Goal: Information Seeking & Learning: Learn about a topic

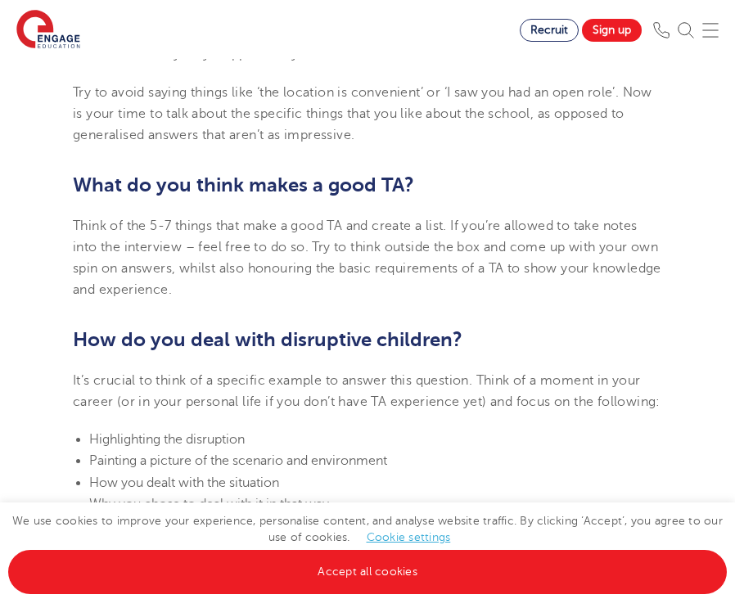
scroll to position [1587, 0]
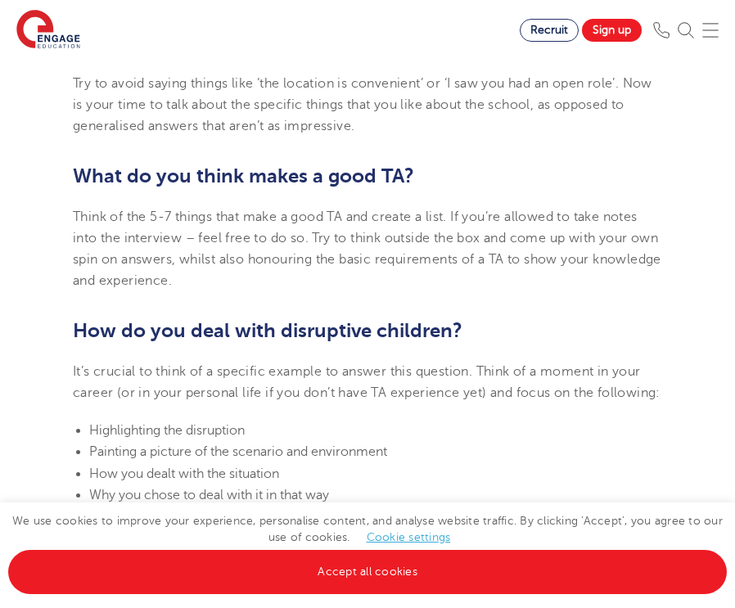
click at [232, 333] on b "How do you deal with disruptive children?" at bounding box center [268, 330] width 390 height 23
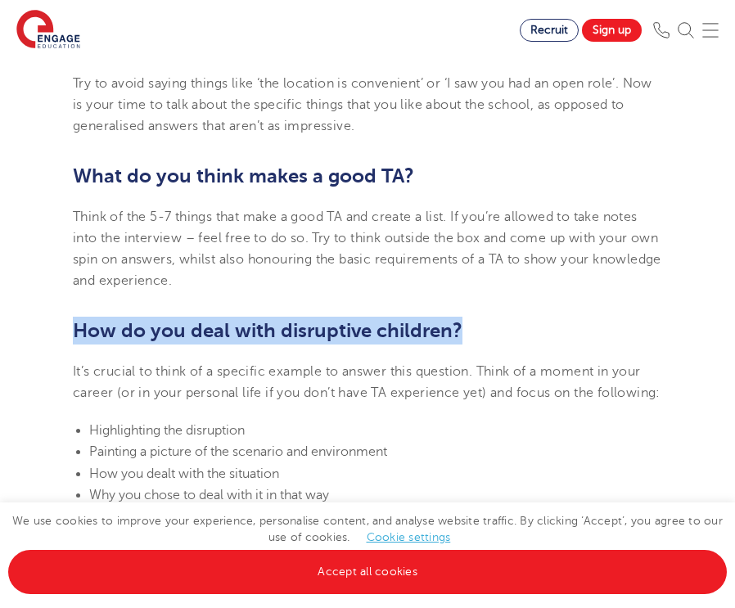
click at [232, 333] on b "How do you deal with disruptive children?" at bounding box center [268, 330] width 390 height 23
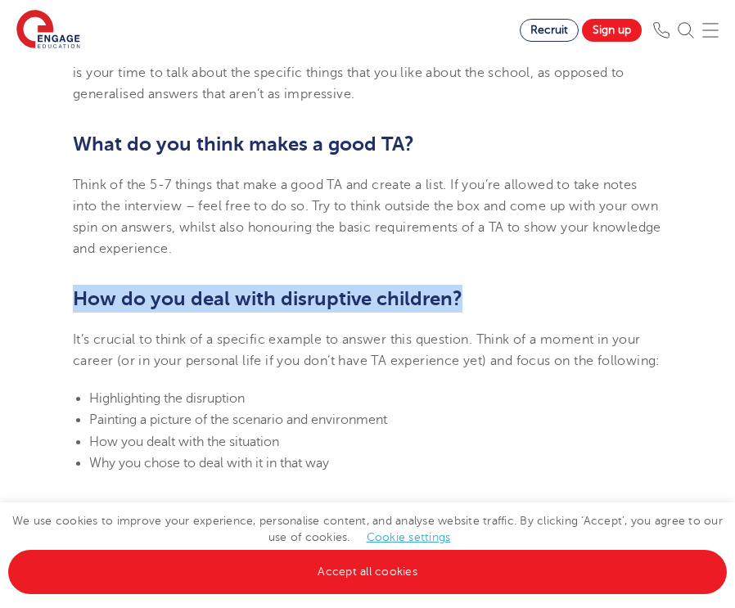
scroll to position [1618, 0]
copy b "How do you deal with disruptive children?"
click at [276, 309] on b "How do you deal with disruptive children?" at bounding box center [268, 299] width 390 height 23
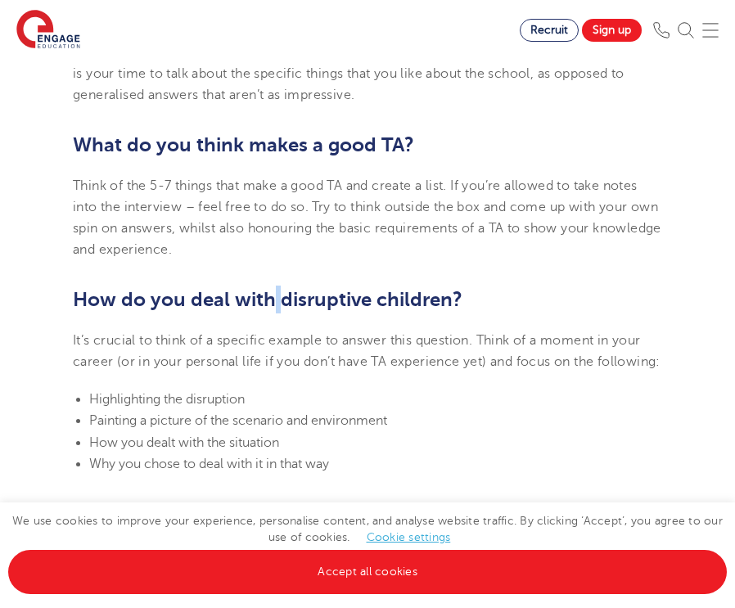
click at [276, 309] on b "How do you deal with disruptive children?" at bounding box center [268, 299] width 390 height 23
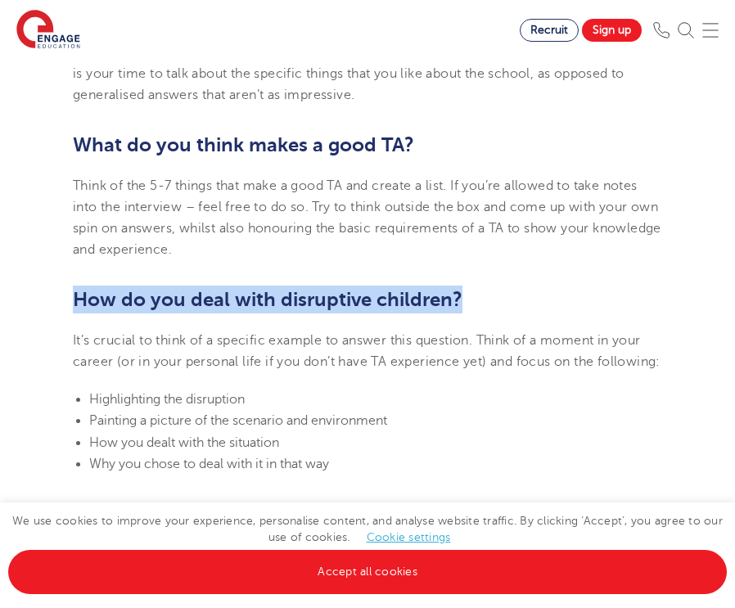
click at [276, 309] on b "How do you deal with disruptive children?" at bounding box center [268, 299] width 390 height 23
click at [174, 312] on h2 "How do you deal with disruptive children?" at bounding box center [367, 300] width 589 height 28
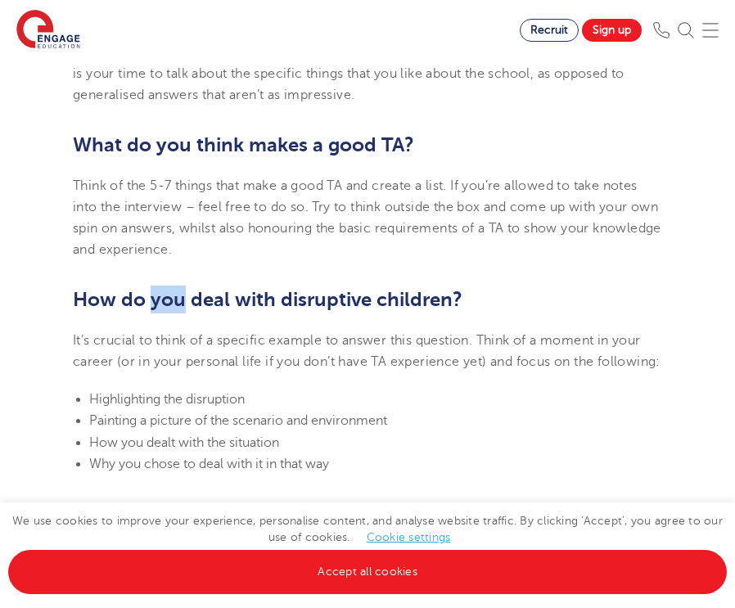
click at [174, 312] on h2 "How do you deal with disruptive children?" at bounding box center [367, 300] width 589 height 28
click at [173, 312] on h2 "How do you deal with disruptive children?" at bounding box center [367, 300] width 589 height 28
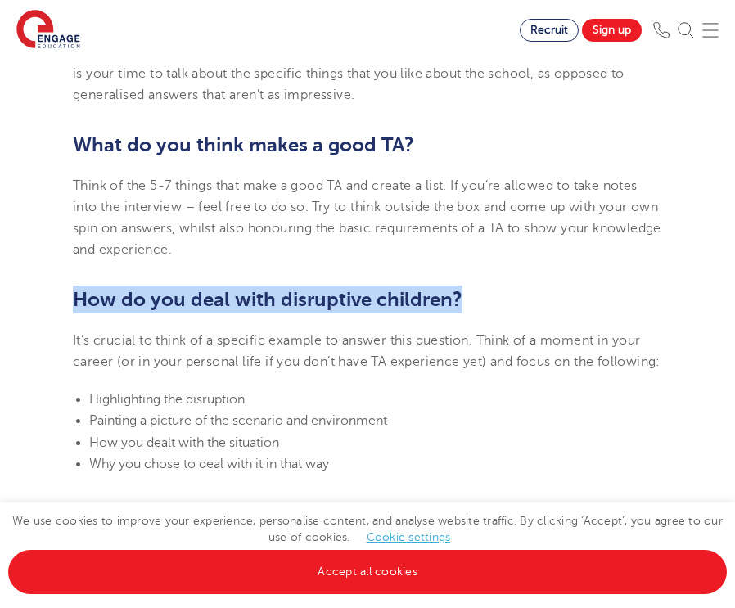
click at [173, 312] on h2 "How do you deal with disruptive children?" at bounding box center [367, 300] width 589 height 28
copy b "How do you deal with disruptive children?"
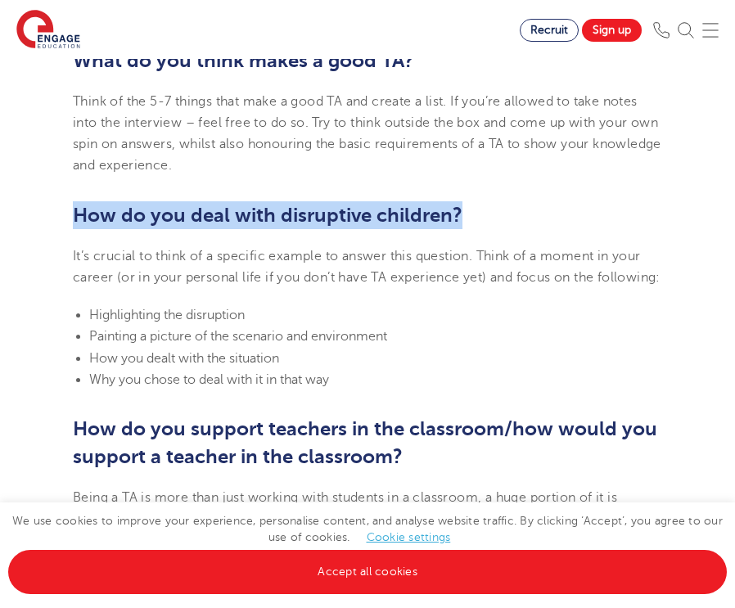
scroll to position [1727, 0]
